Goal: Information Seeking & Learning: Learn about a topic

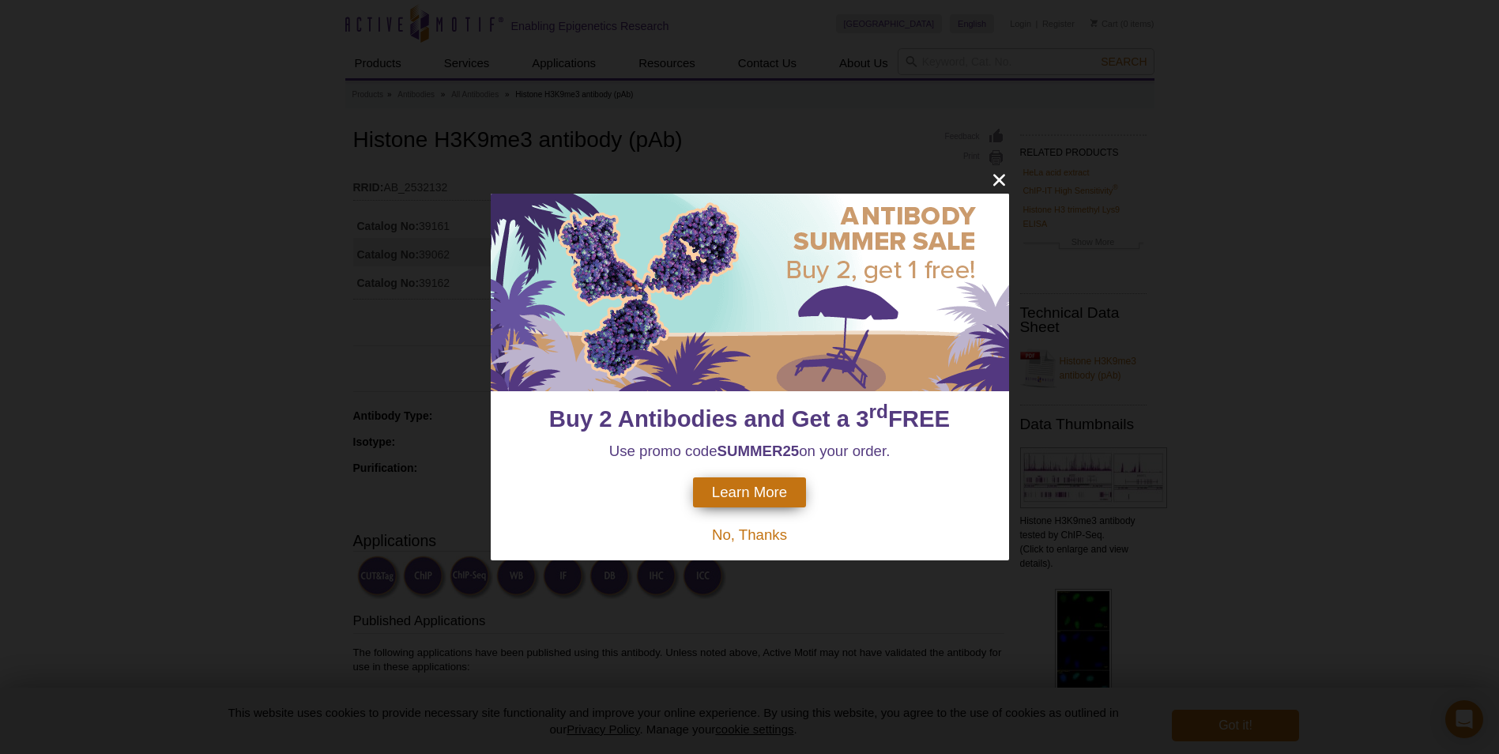
click at [755, 495] on span "Learn More" at bounding box center [749, 492] width 75 height 17
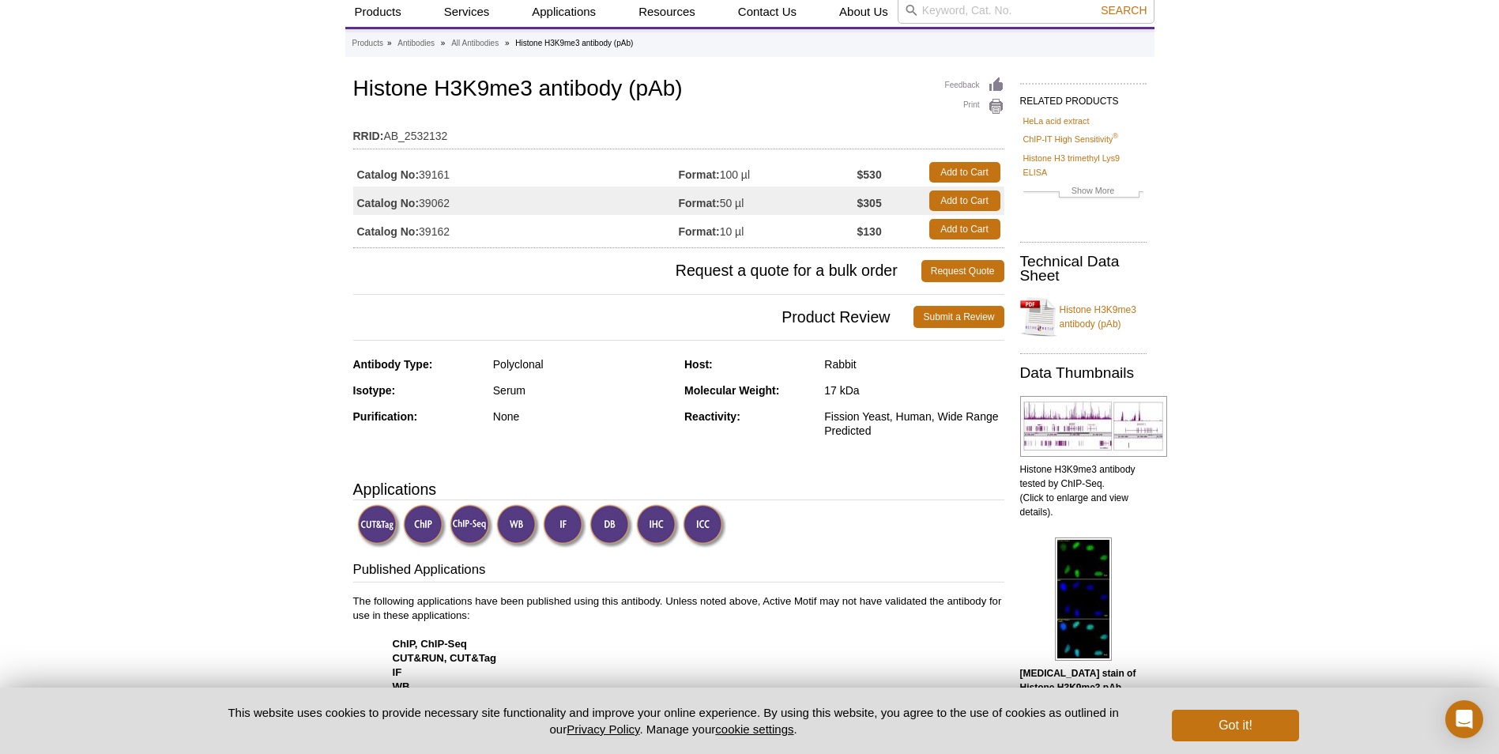
scroll to position [79, 0]
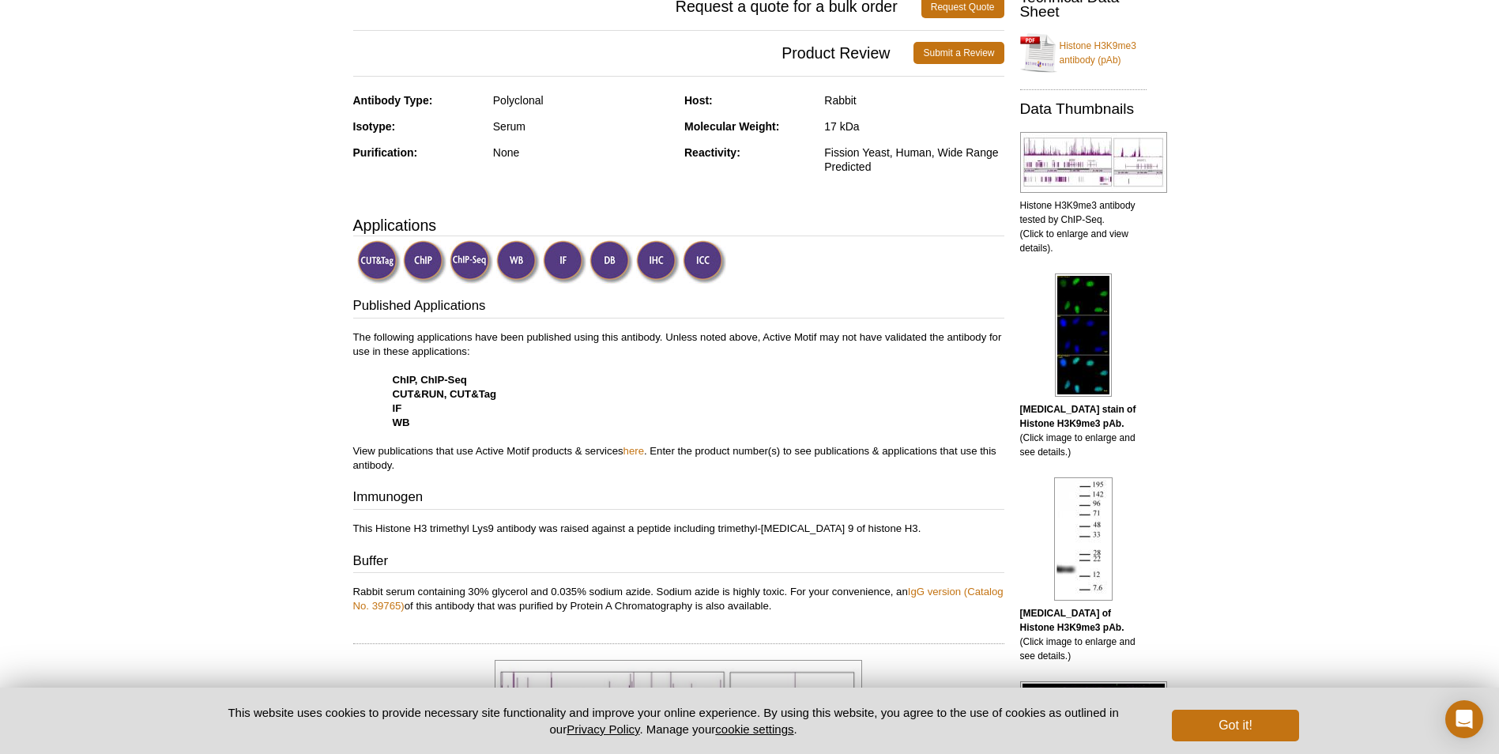
scroll to position [316, 0]
click at [1060, 322] on img at bounding box center [1083, 334] width 57 height 123
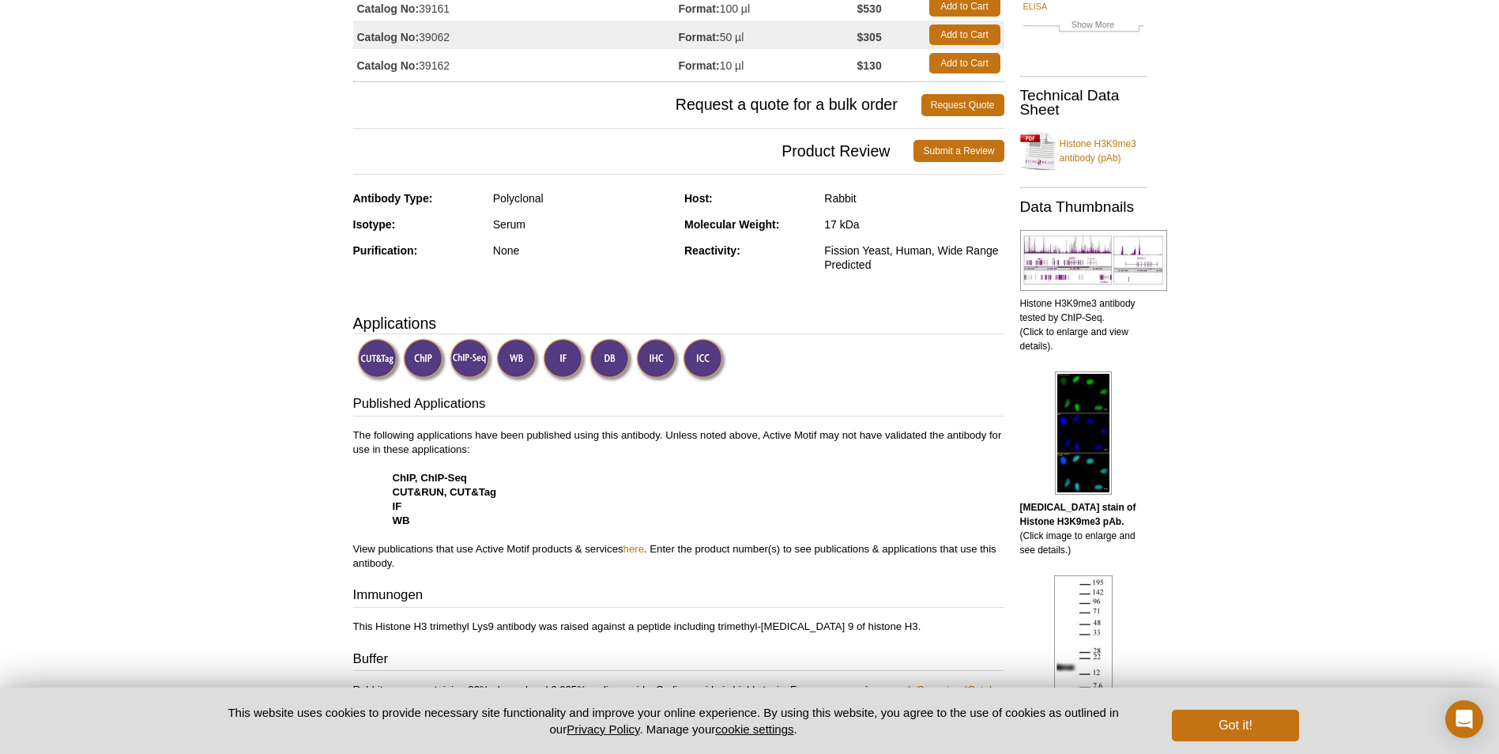
scroll to position [201, 0]
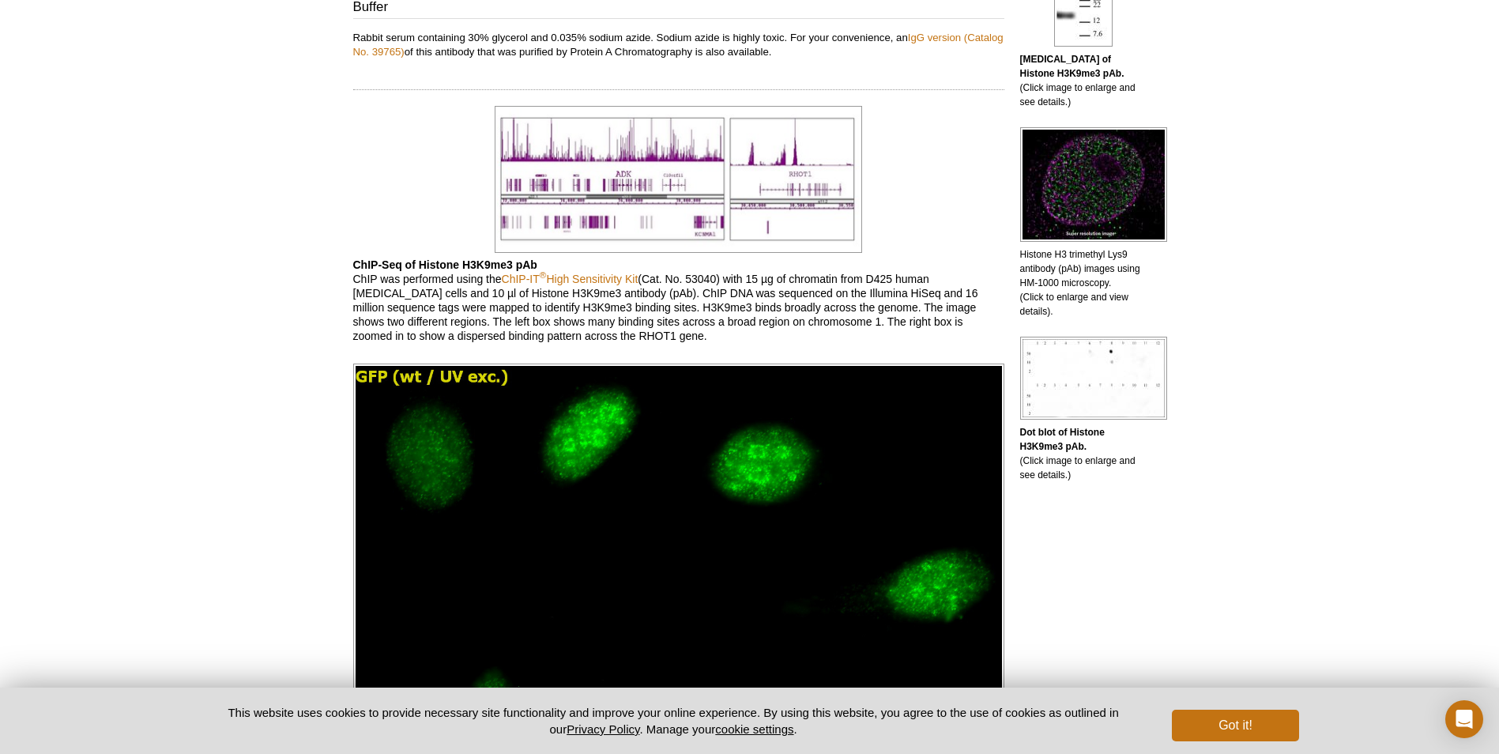
scroll to position [395, 0]
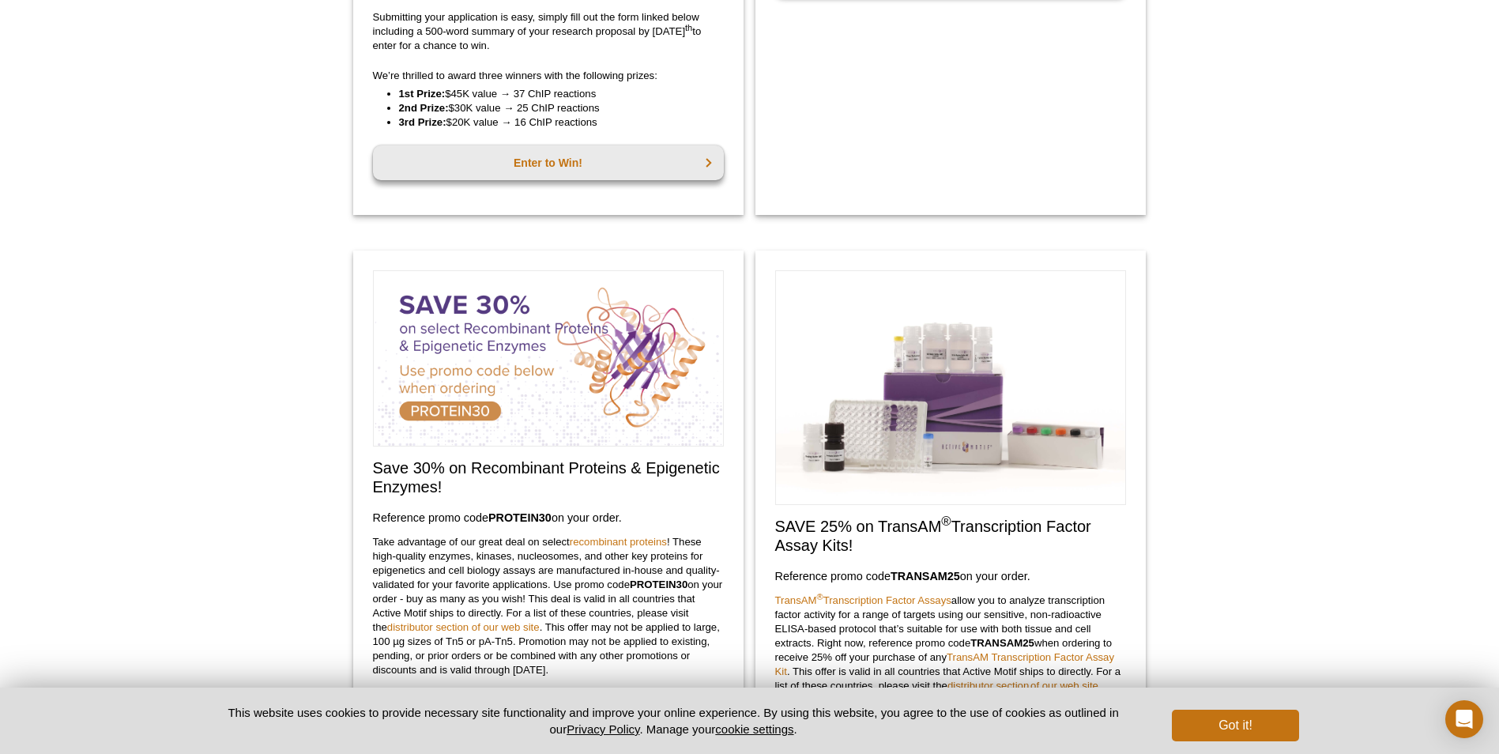
scroll to position [162, 0]
